Goal: Find specific page/section: Find specific page/section

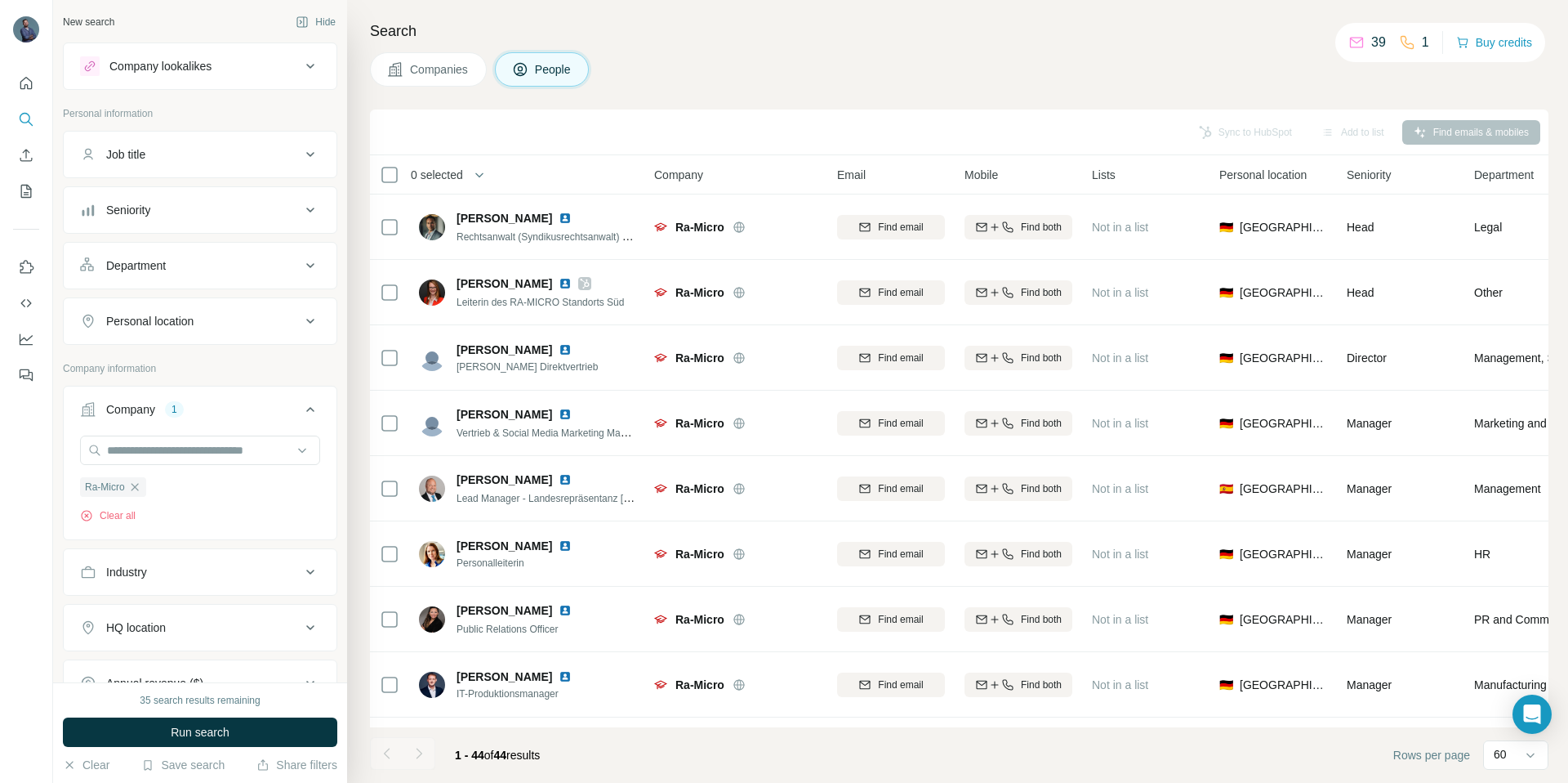
click at [1070, 52] on div "Companies People" at bounding box center [959, 69] width 1179 height 34
click at [835, 92] on div "Search Companies People Sync to HubSpot Add to list Find emails & mobiles 0 sel…" at bounding box center [958, 392] width 1221 height 783
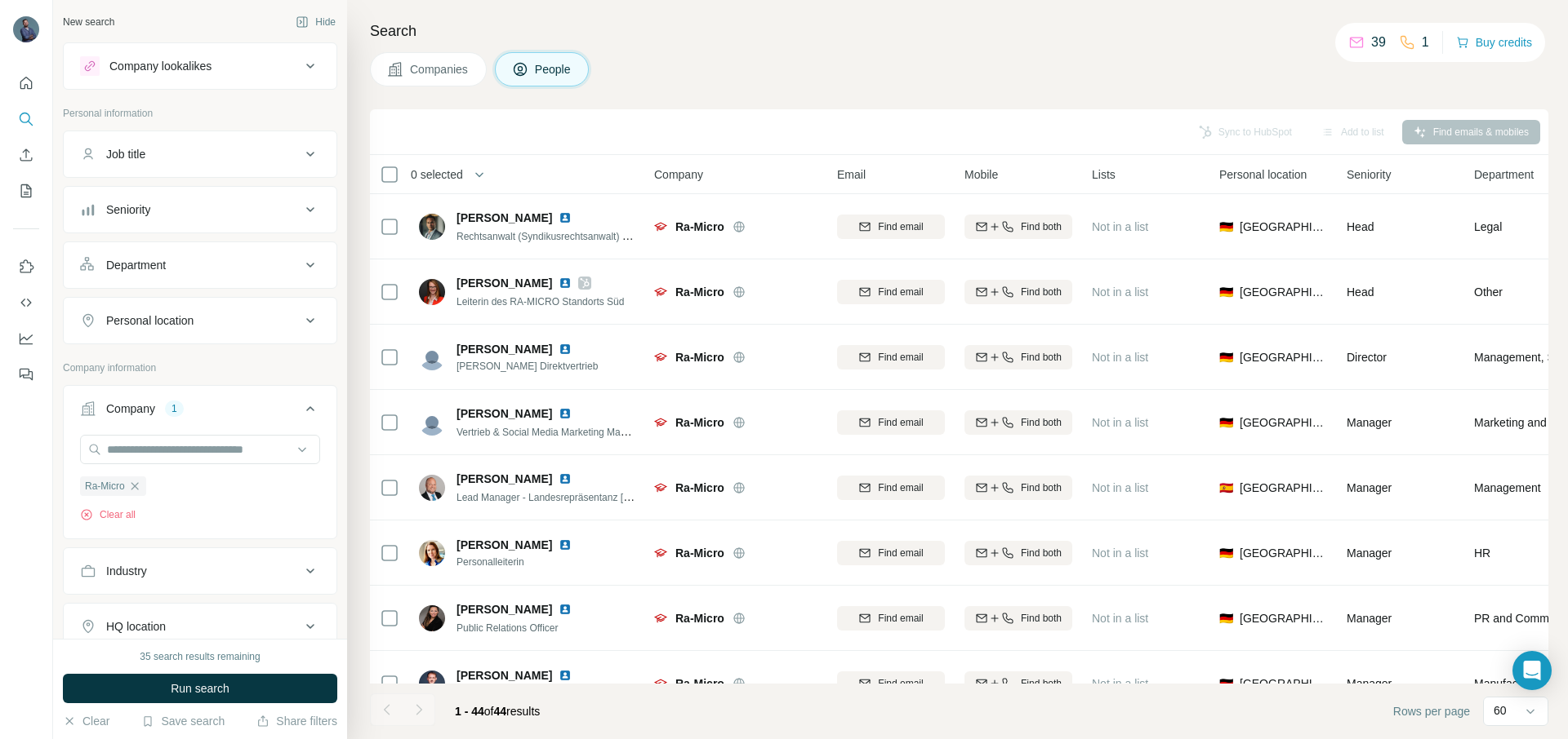
click at [443, 66] on span "Companies" at bounding box center [439, 69] width 60 height 17
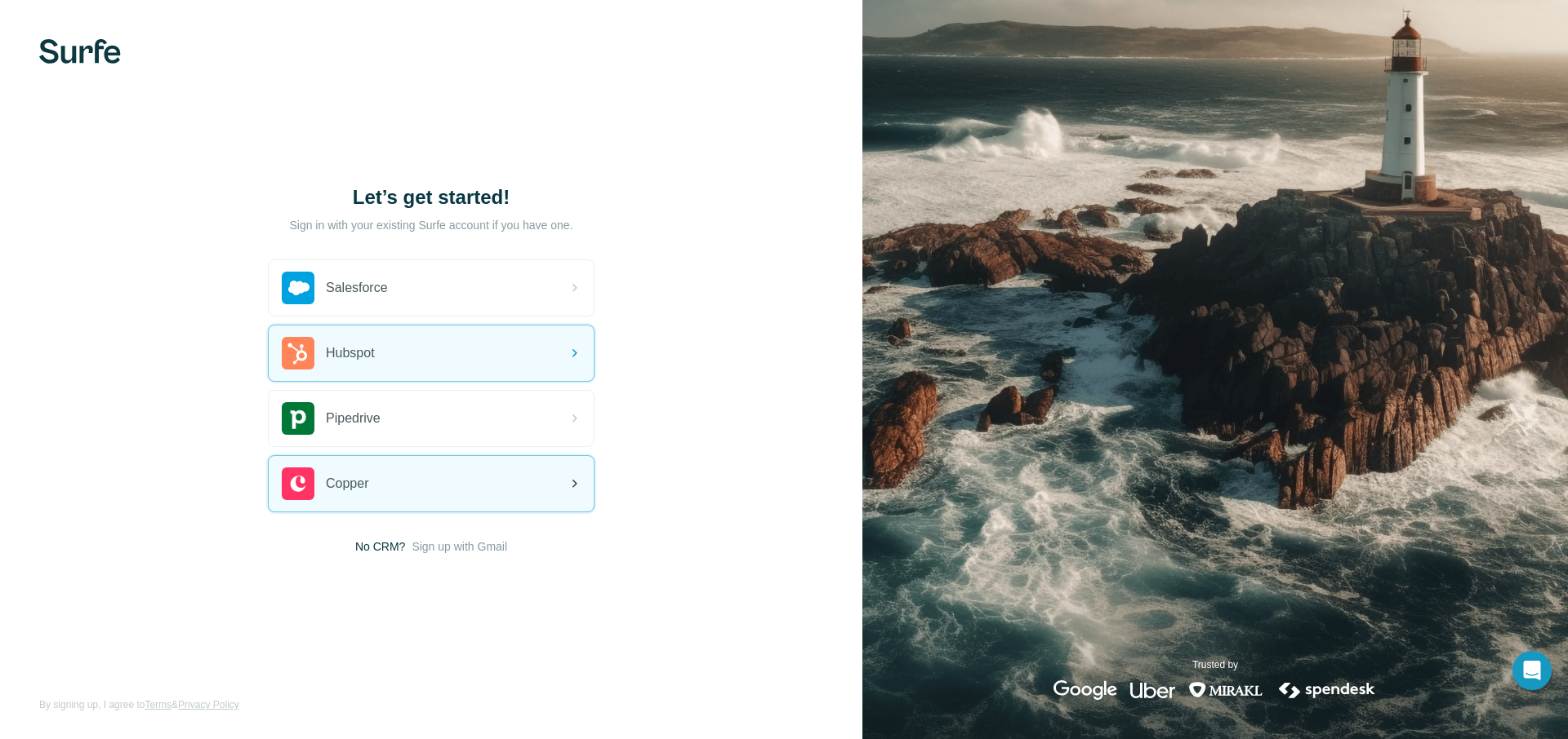
click at [426, 358] on div "Hubspot" at bounding box center [431, 353] width 325 height 56
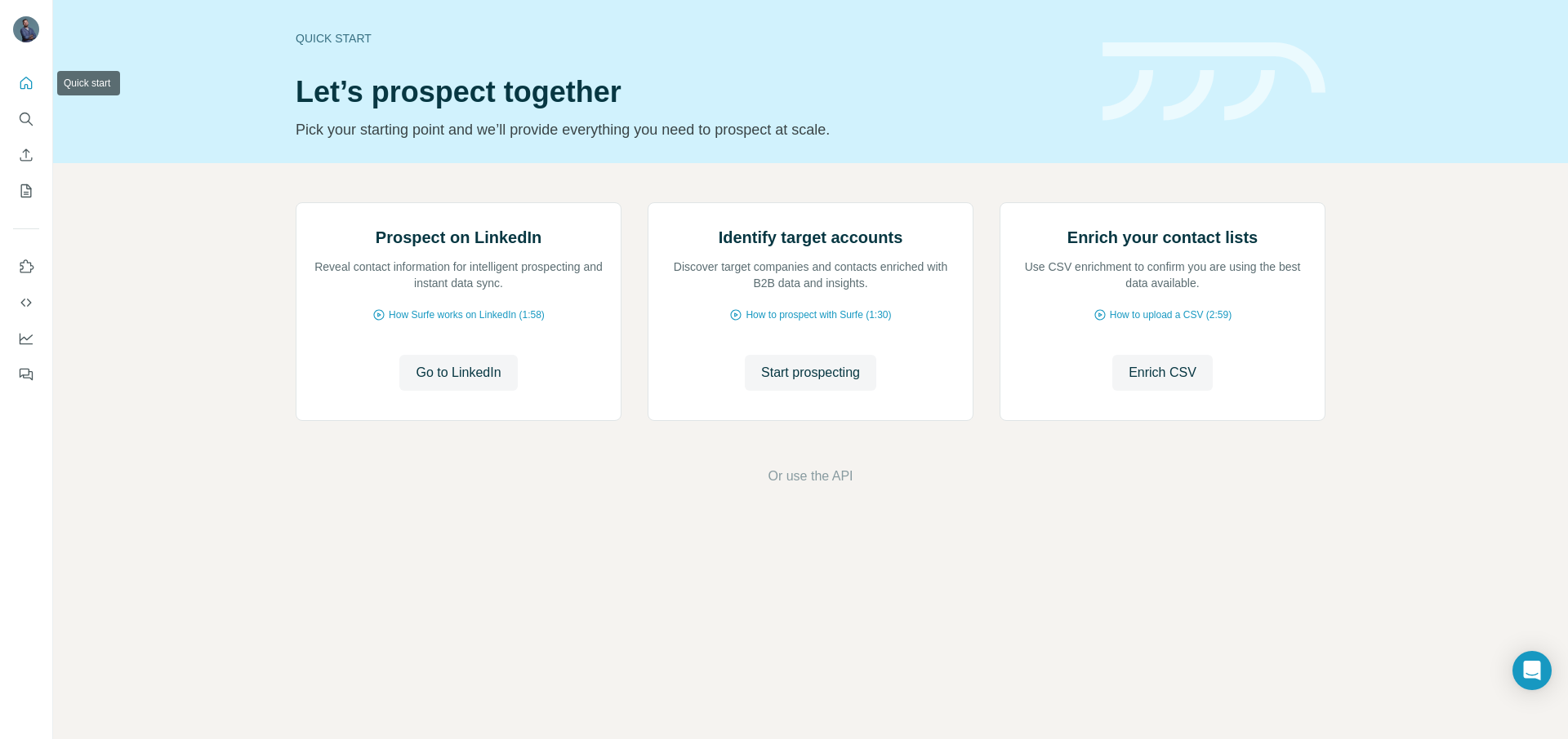
click at [34, 84] on button "Quick start" at bounding box center [25, 83] width 26 height 29
click at [16, 121] on button "Search" at bounding box center [25, 119] width 26 height 29
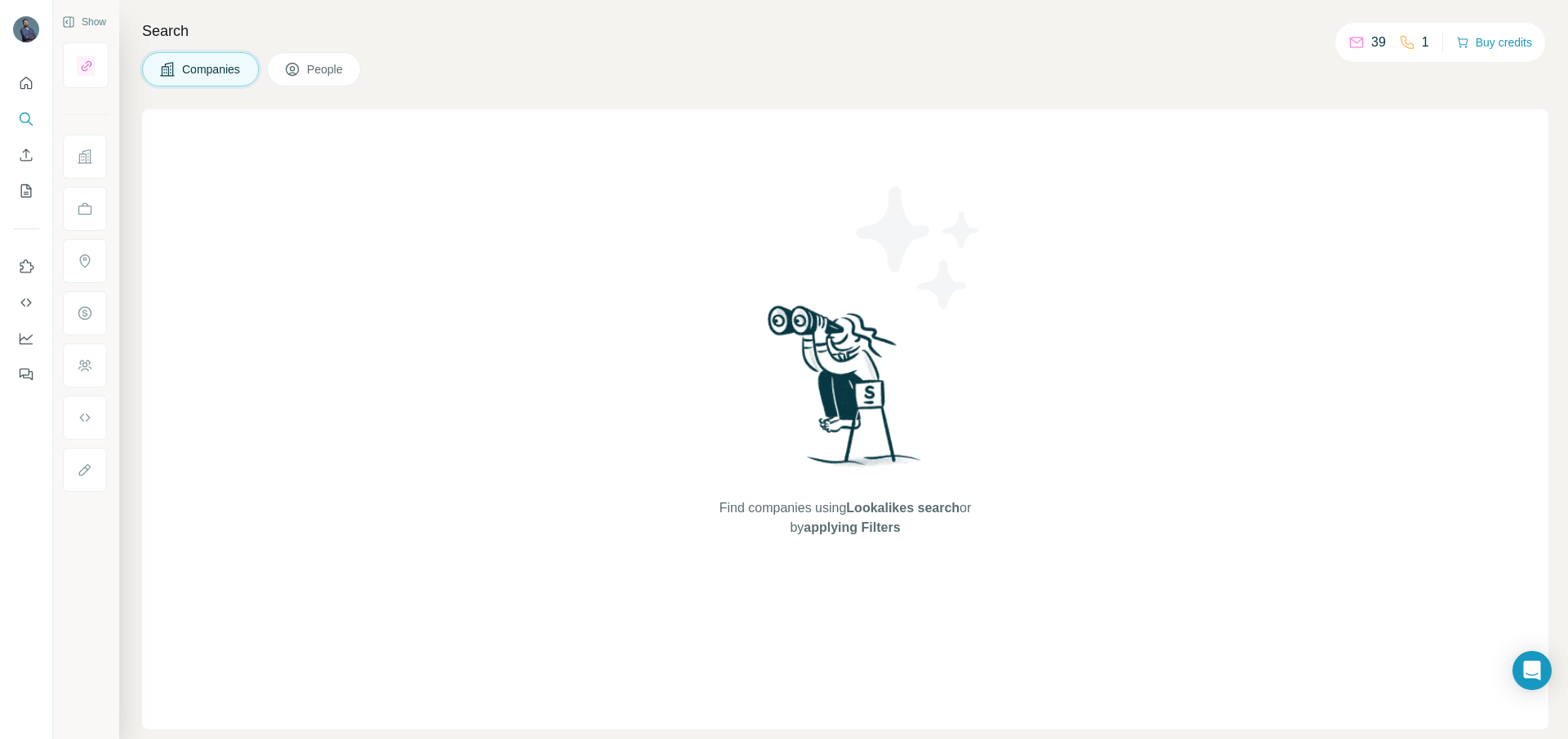
click at [621, 74] on div "Companies People" at bounding box center [844, 68] width 1406 height 34
click at [96, 18] on button "Show" at bounding box center [84, 22] width 67 height 24
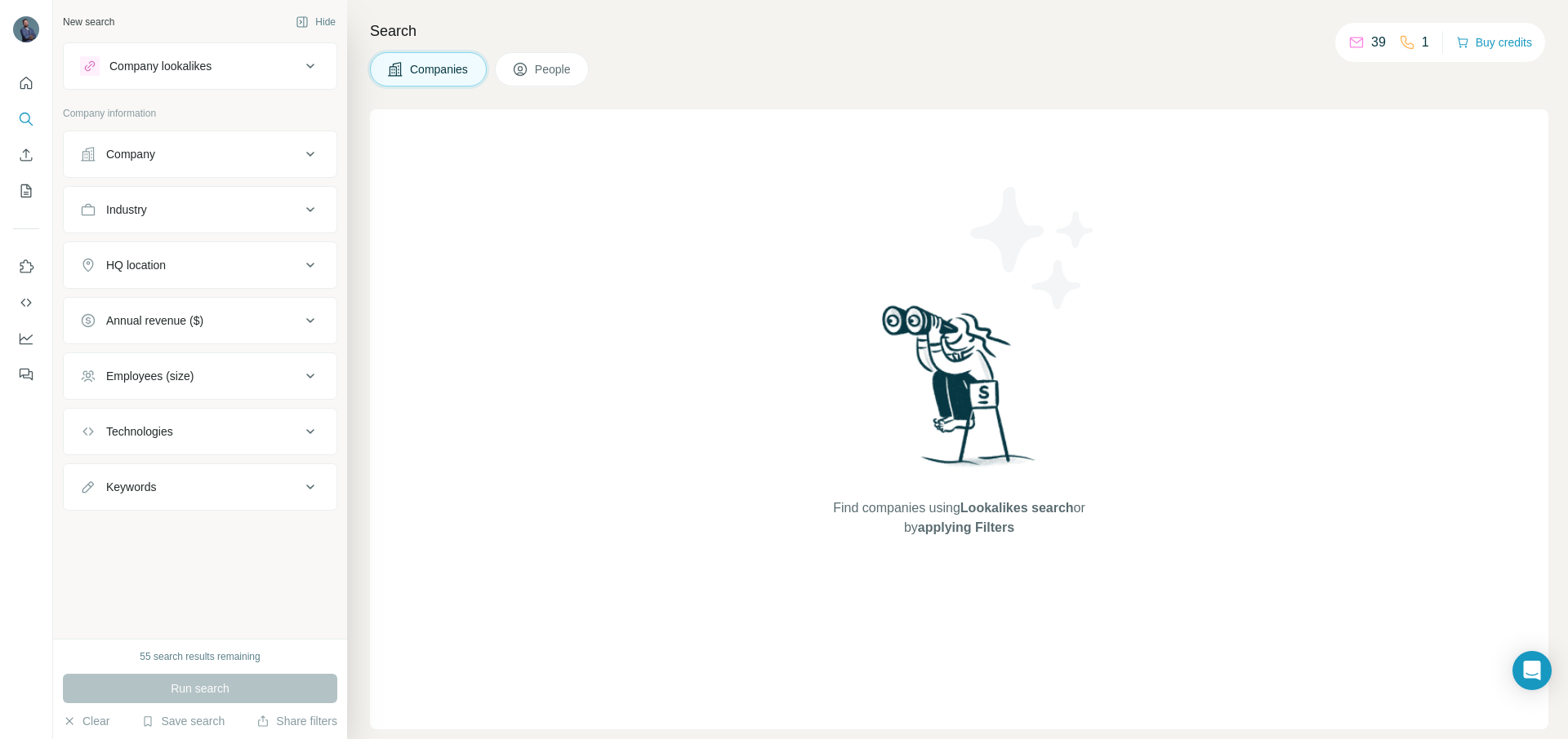
click at [162, 151] on div "Company" at bounding box center [190, 153] width 220 height 17
click at [185, 196] on input "text" at bounding box center [200, 195] width 240 height 29
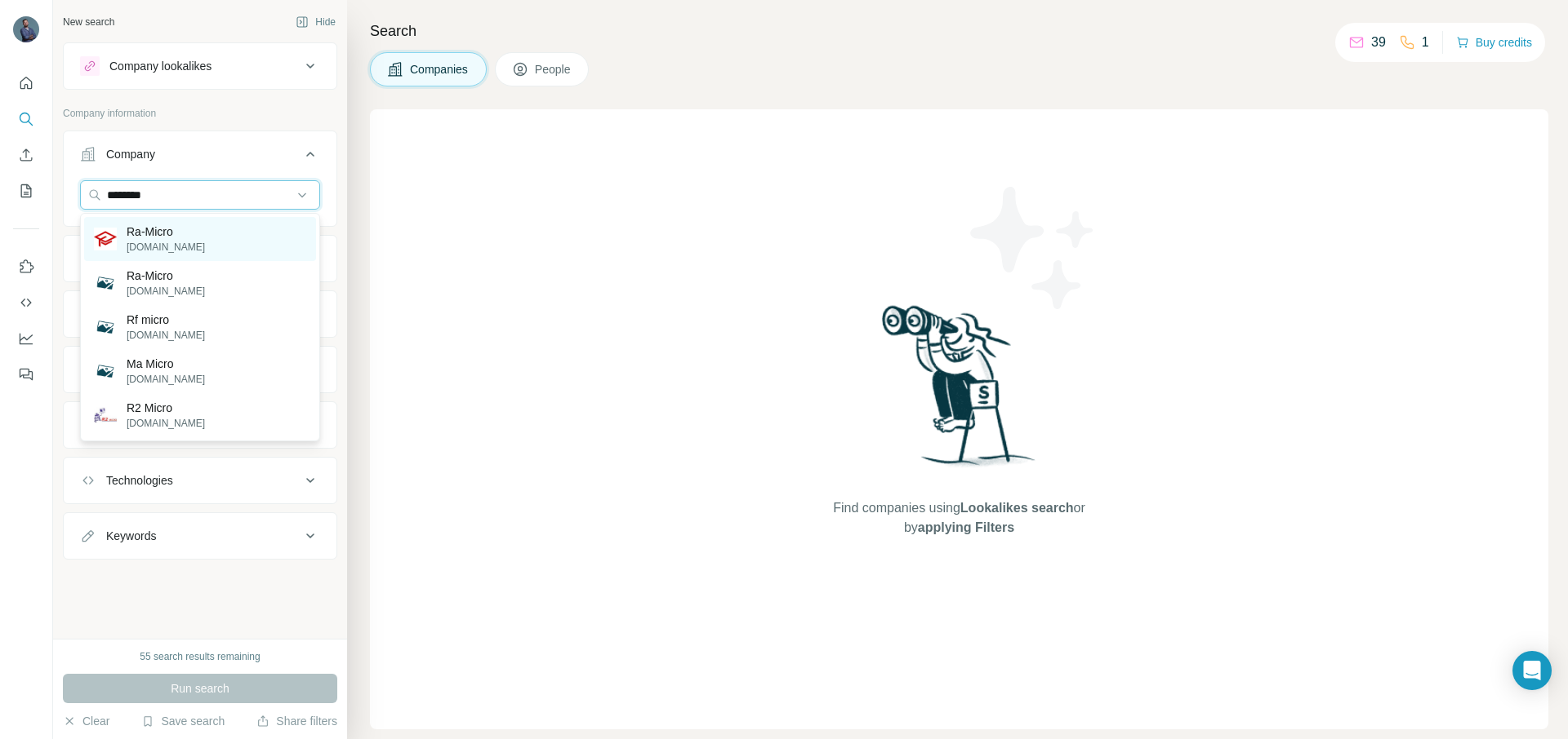
type input "********"
click at [220, 226] on div "Ra-Micro ra-micro.de" at bounding box center [200, 239] width 232 height 44
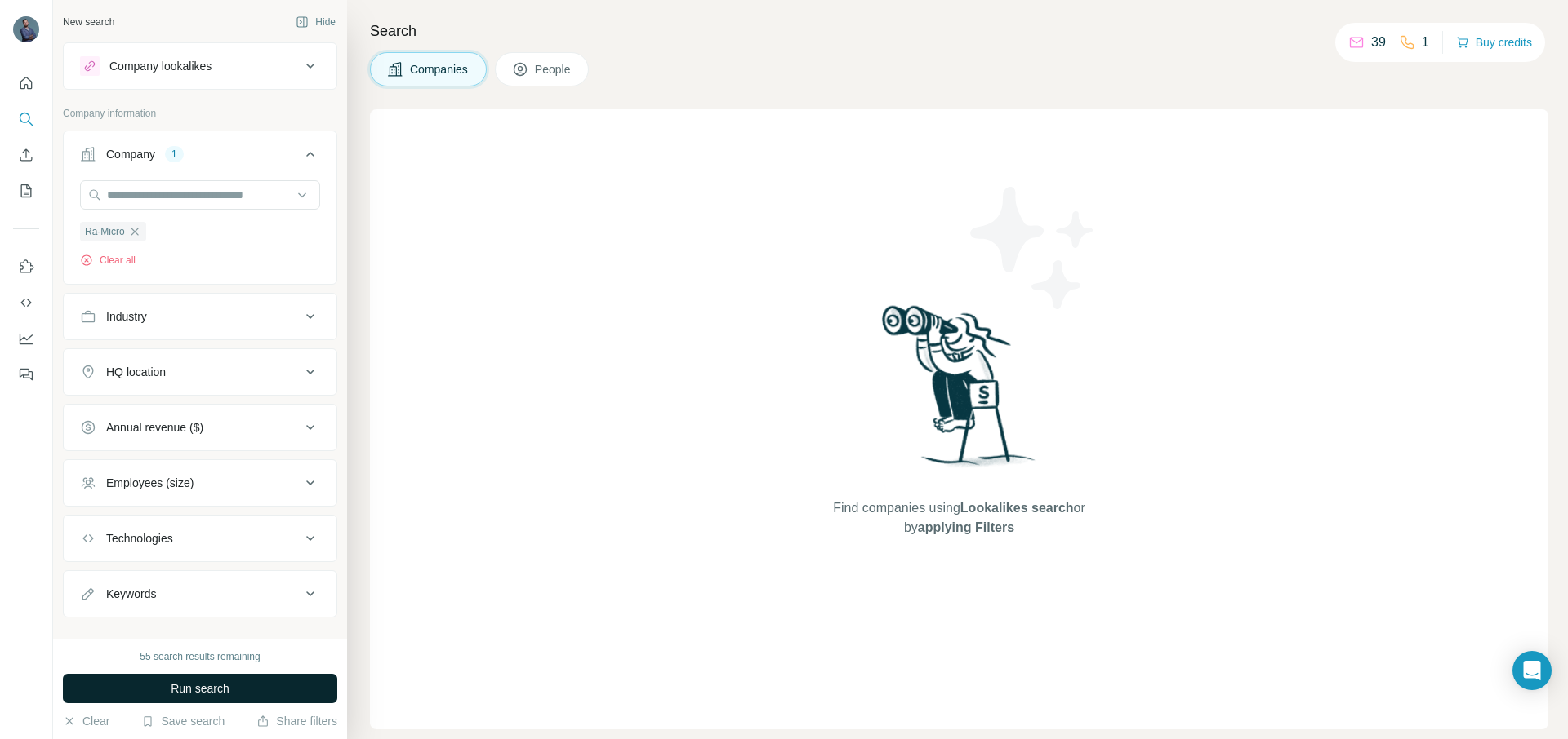
click at [203, 674] on button "Run search" at bounding box center [200, 688] width 274 height 29
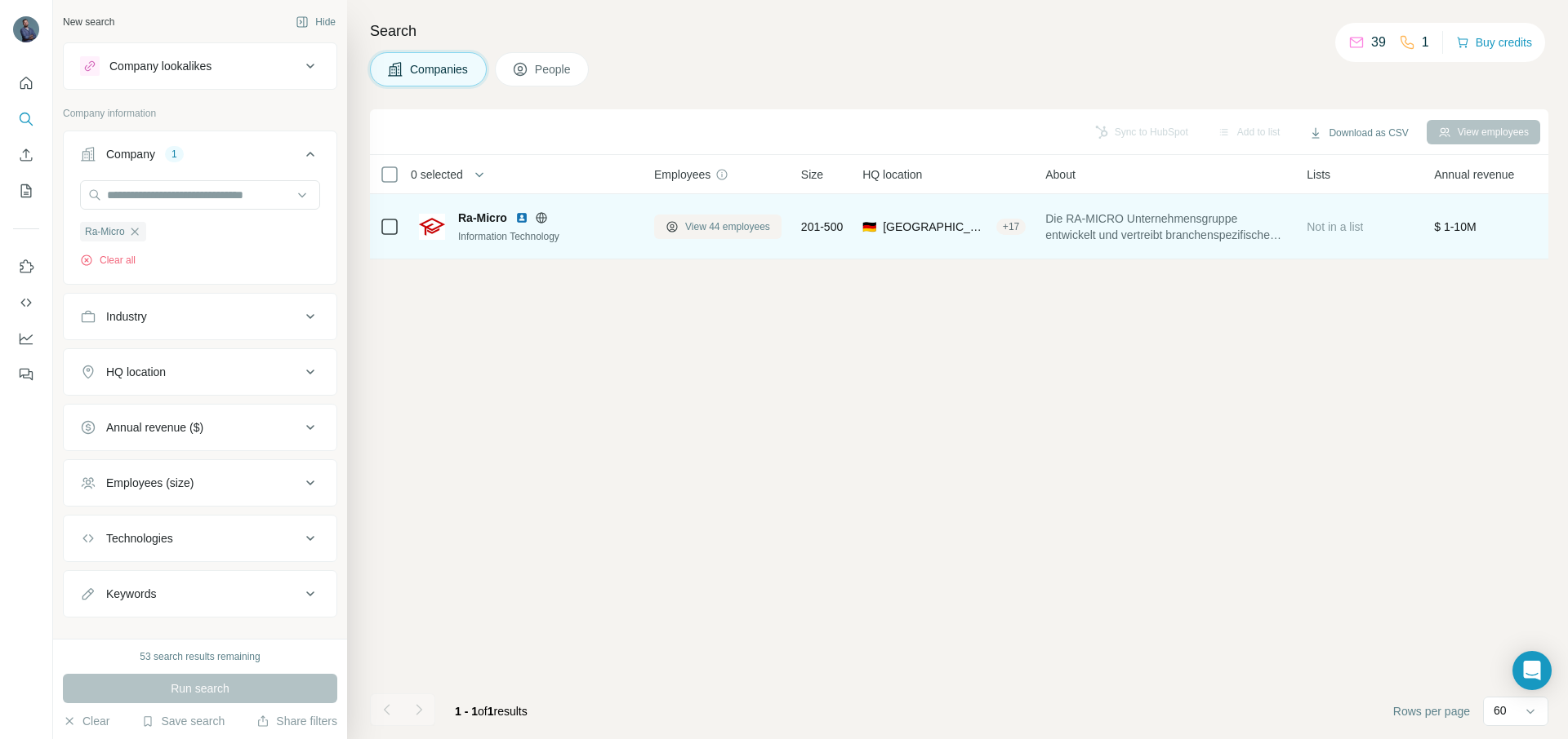
click at [729, 229] on span "View 44 employees" at bounding box center [727, 227] width 85 height 15
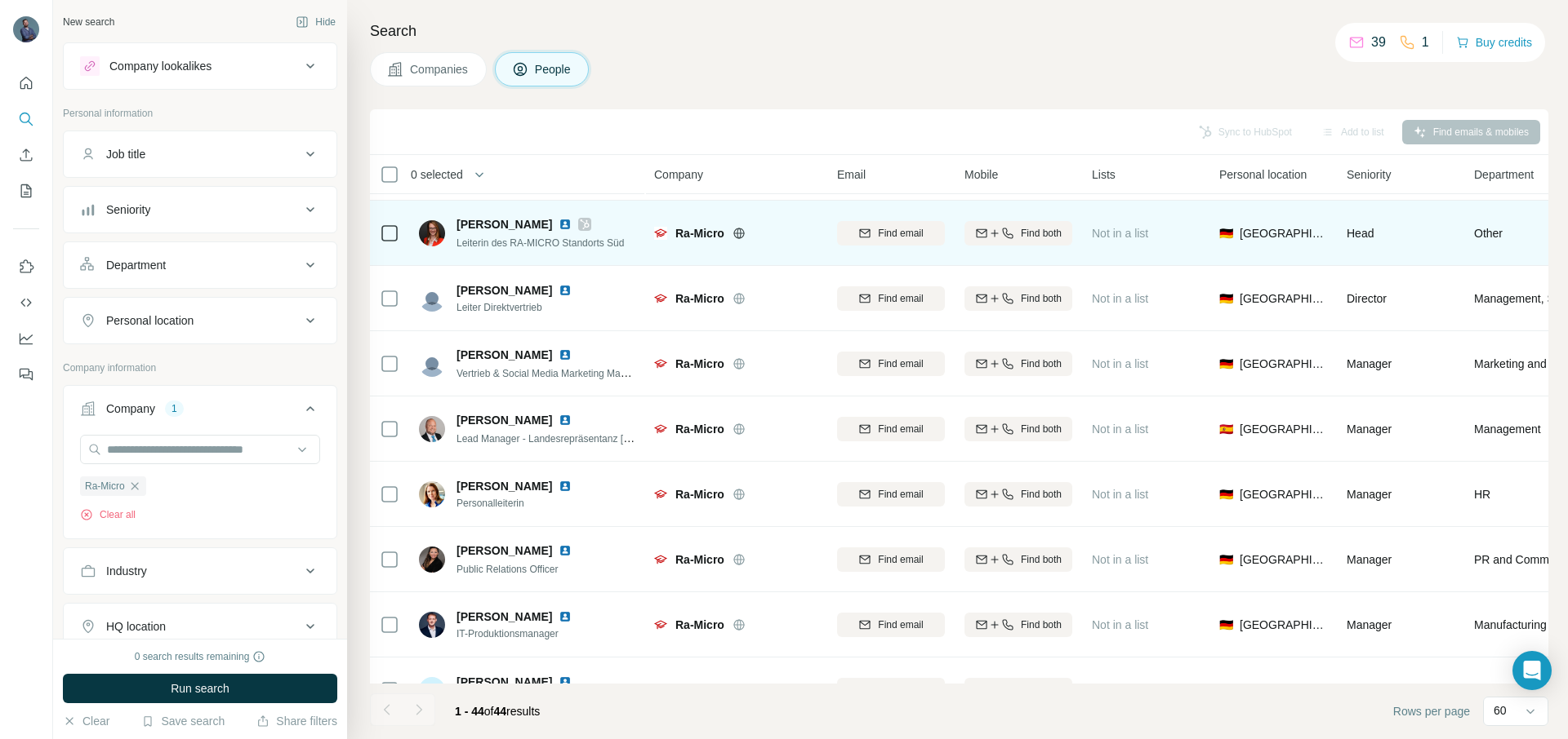
scroll to position [79, 0]
